Goal: Task Accomplishment & Management: Complete application form

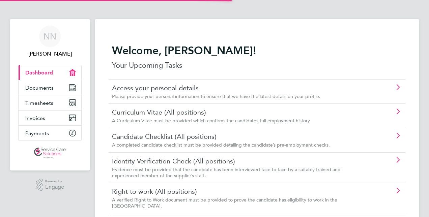
scroll to position [23, 0]
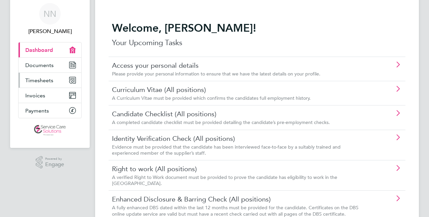
click at [47, 75] on link "Timesheets" at bounding box center [50, 80] width 63 height 15
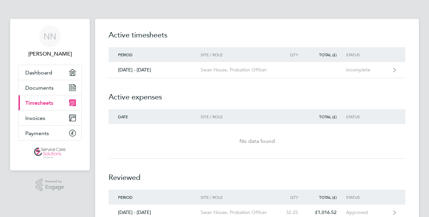
click at [269, 32] on h2 "Active timesheets" at bounding box center [257, 39] width 297 height 18
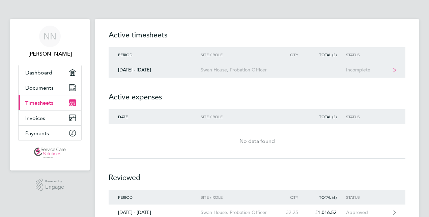
click at [233, 67] on div "Swan House, Probation Officer" at bounding box center [239, 70] width 77 height 6
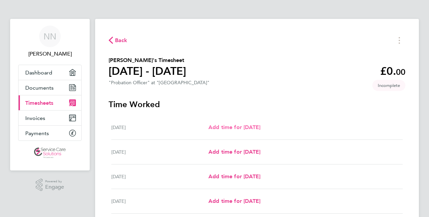
click at [224, 129] on span "Add time for [DATE]" at bounding box center [235, 127] width 52 height 6
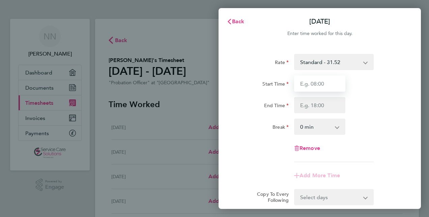
click at [308, 80] on input "Start Time" at bounding box center [319, 84] width 51 height 16
type input "09:00"
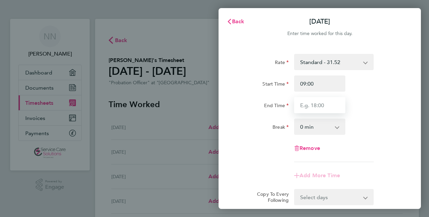
click at [323, 105] on input "End Time" at bounding box center [319, 105] width 51 height 16
click at [372, 125] on div "Break 0 min 15 min 30 min 45 min 60 min 75 min 90 min" at bounding box center [320, 127] width 170 height 16
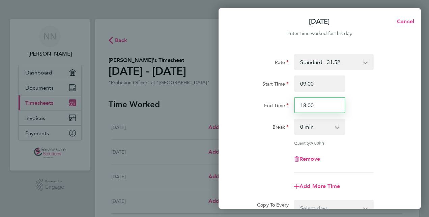
click at [328, 109] on input "18:00" at bounding box center [319, 105] width 51 height 16
type input "19:00"
click at [370, 148] on div "Rate Standard - 31.52 Start Time 09:00 End Time 19:00 Break 0 min 15 min 30 min…" at bounding box center [320, 113] width 165 height 119
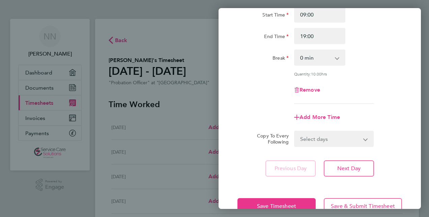
scroll to position [70, 0]
click at [260, 203] on span "Save Timesheet" at bounding box center [276, 206] width 39 height 7
